Goal: Transaction & Acquisition: Purchase product/service

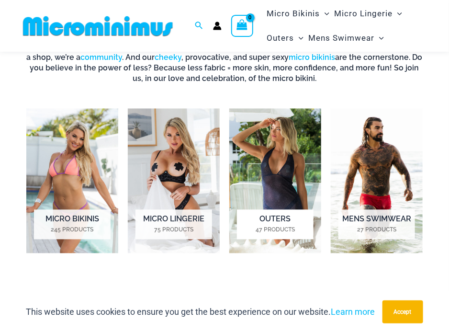
scroll to position [517, 0]
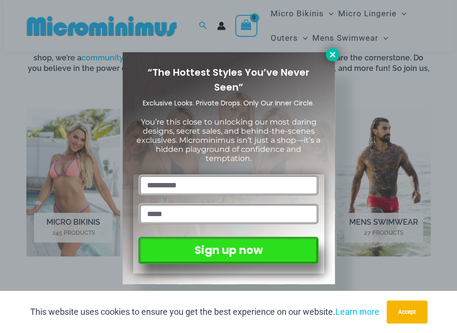
click at [336, 54] on icon at bounding box center [332, 54] width 9 height 9
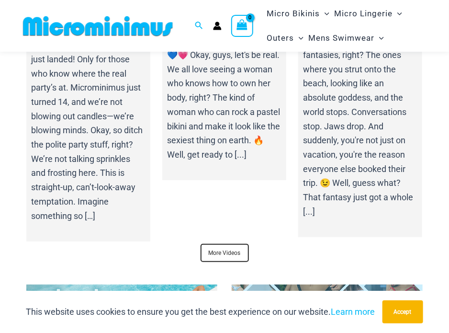
scroll to position [3370, 0]
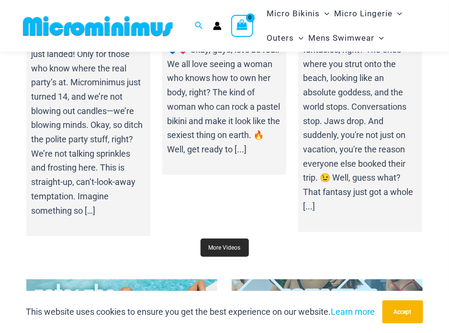
click at [233, 239] on link "More Videos" at bounding box center [225, 248] width 48 height 18
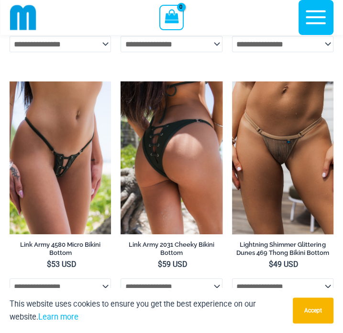
scroll to position [3454, 0]
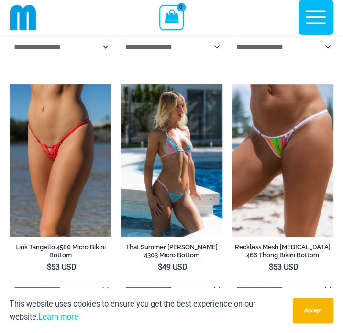
click at [175, 159] on img at bounding box center [172, 160] width 102 height 152
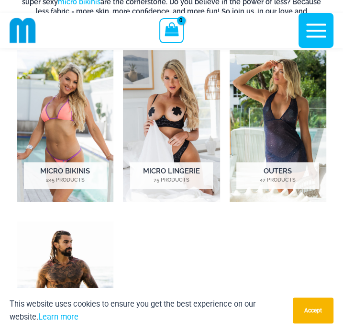
scroll to position [932, 0]
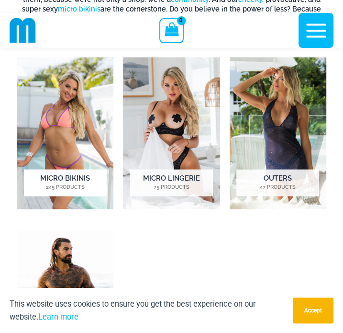
click at [73, 142] on img "Visit product category Micro Bikinis" at bounding box center [65, 133] width 97 height 152
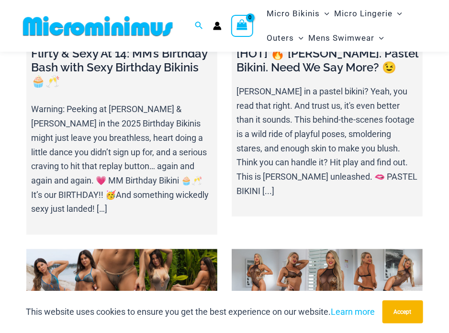
scroll to position [186, 0]
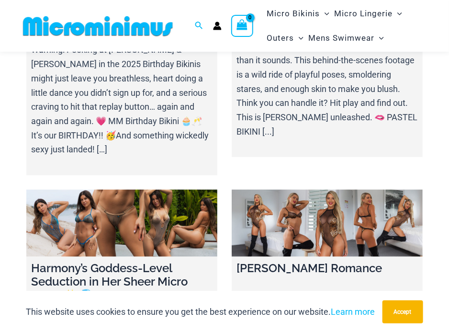
click at [362, 103] on p "Olivia in a pastel bikini? Yeah, you read that right. And trust us, it's even b…" at bounding box center [328, 82] width 182 height 114
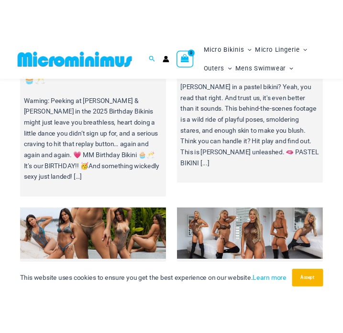
scroll to position [0, 0]
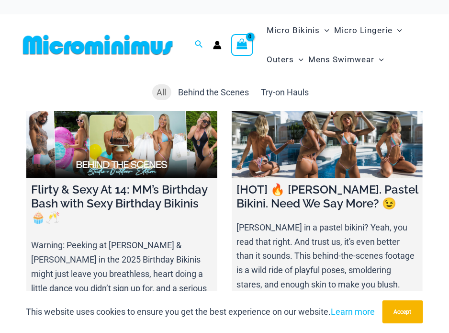
click at [320, 138] on link at bounding box center [327, 144] width 191 height 67
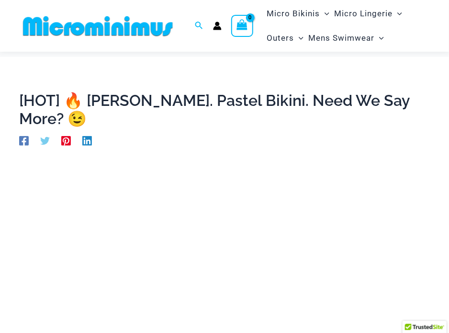
scroll to position [136, 0]
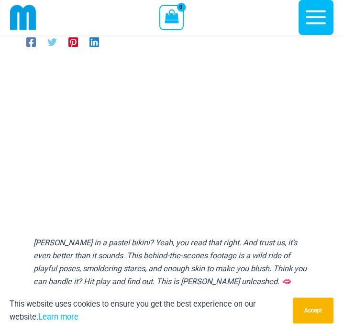
scroll to position [79, 0]
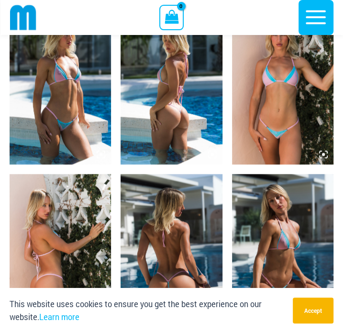
scroll to position [760, 0]
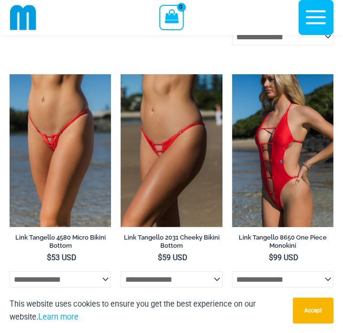
scroll to position [1277, 0]
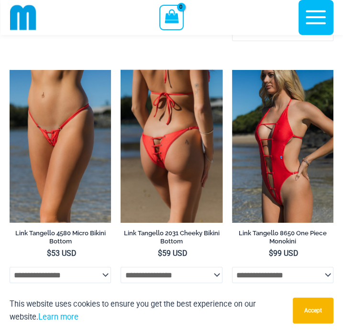
click at [169, 162] on img at bounding box center [172, 146] width 102 height 152
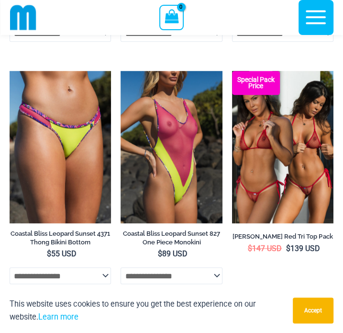
scroll to position [2004, 0]
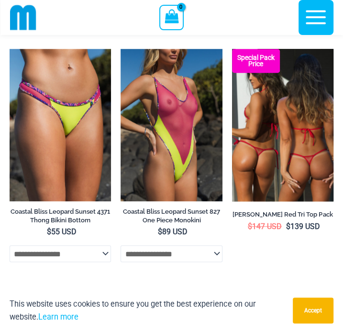
click at [288, 166] on img at bounding box center [283, 125] width 102 height 152
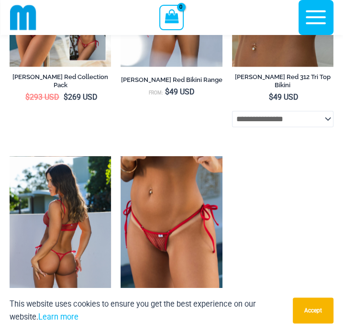
scroll to position [2435, 0]
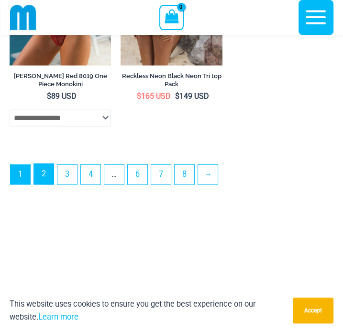
click at [46, 180] on link "2" at bounding box center [44, 174] width 20 height 21
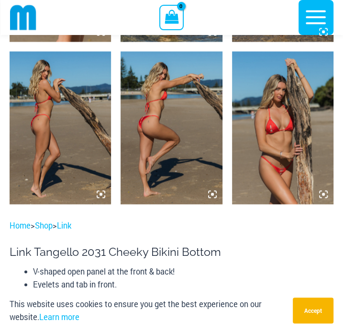
scroll to position [662, 0]
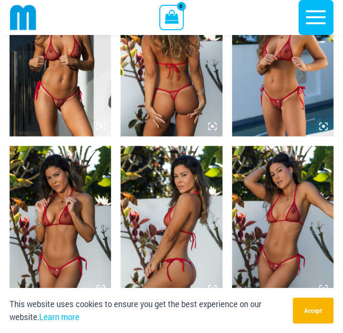
scroll to position [805, 0]
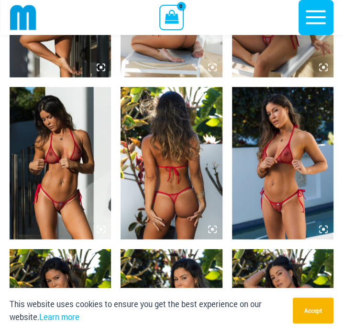
click at [39, 178] on img at bounding box center [61, 163] width 102 height 152
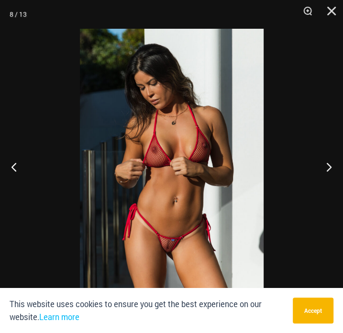
click at [171, 205] on img at bounding box center [172, 166] width 184 height 275
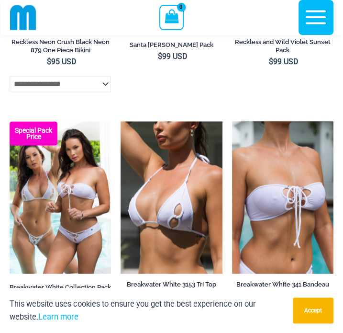
scroll to position [856, 0]
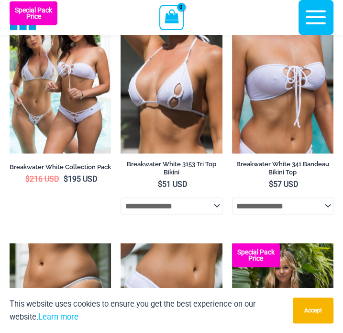
click at [173, 126] on img at bounding box center [172, 77] width 102 height 152
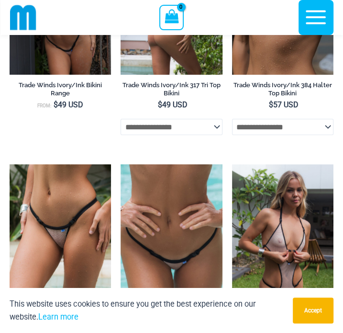
scroll to position [1718, 0]
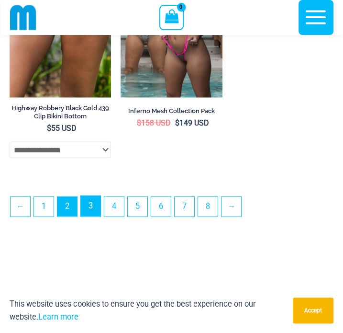
click at [90, 217] on link "3" at bounding box center [91, 206] width 20 height 21
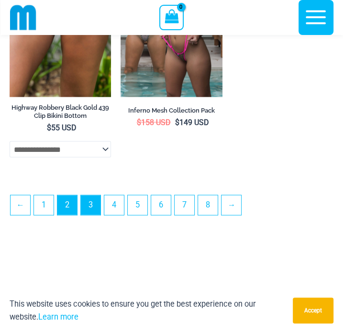
scroll to position [2580, 0]
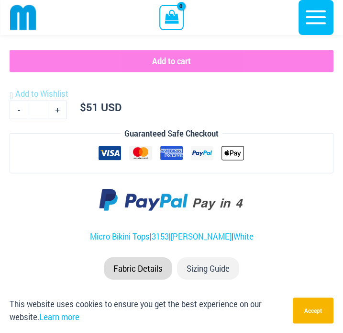
scroll to position [1333, 0]
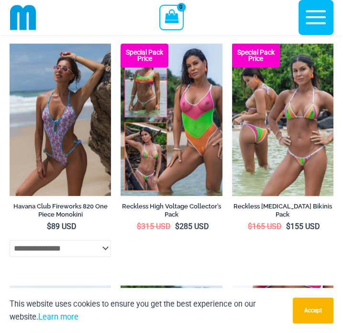
scroll to position [1790, 0]
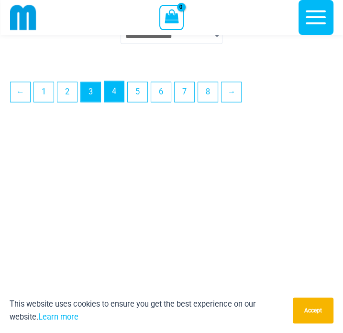
click at [110, 102] on link "4" at bounding box center [114, 91] width 20 height 21
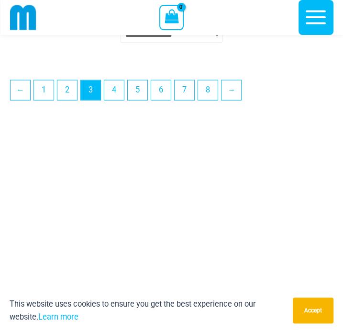
scroll to position [2700, 0]
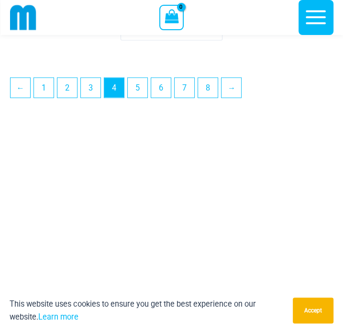
scroll to position [2669, 0]
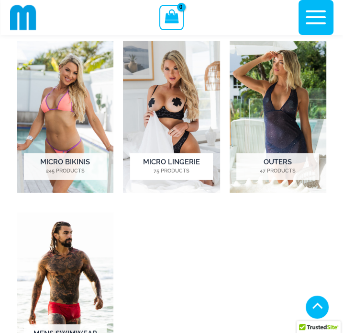
scroll to position [932, 0]
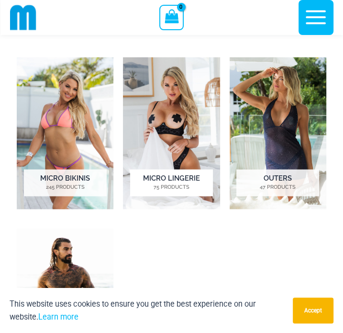
click at [186, 180] on h2 "Micro Lingerie 75 Products" at bounding box center [171, 183] width 83 height 27
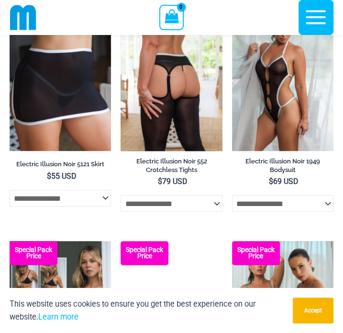
scroll to position [2099, 0]
